Goal: Task Accomplishment & Management: Manage account settings

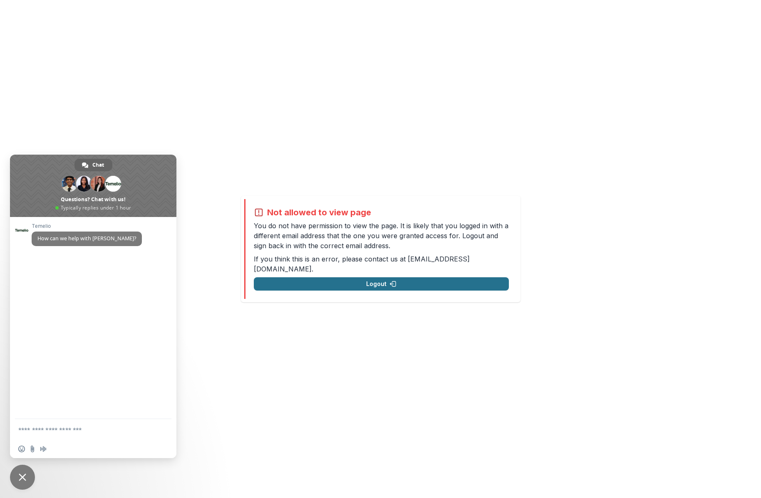
click at [363, 281] on button "Logout" at bounding box center [381, 284] width 255 height 13
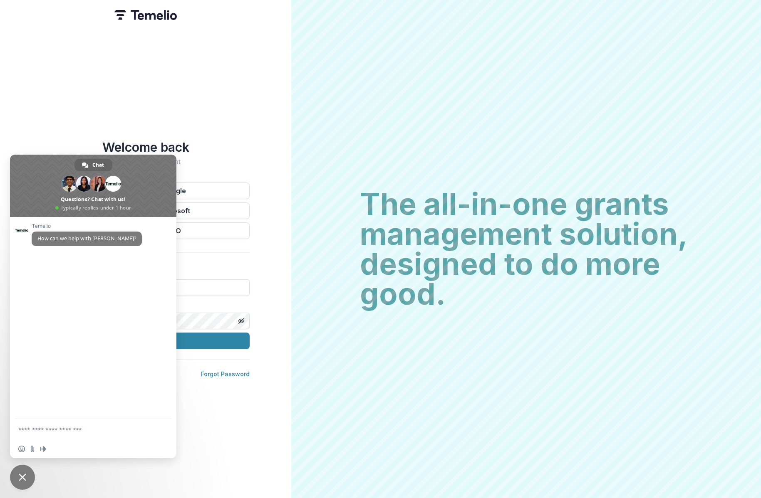
click at [275, 289] on div "Welcome back Sign into your account Continue with Google Continue with Microsof…" at bounding box center [145, 249] width 291 height 498
click at [22, 476] on span "Close chat" at bounding box center [22, 477] width 7 height 7
